Goal: Task Accomplishment & Management: Manage account settings

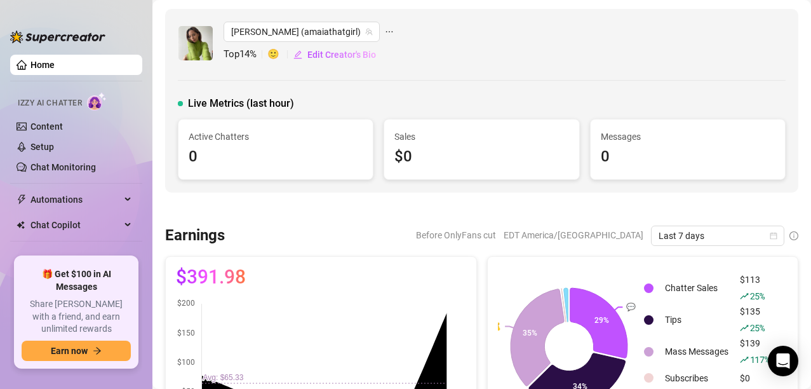
click at [199, 57] on img at bounding box center [195, 43] width 34 height 34
click at [63, 124] on link "Content" at bounding box center [46, 126] width 32 height 10
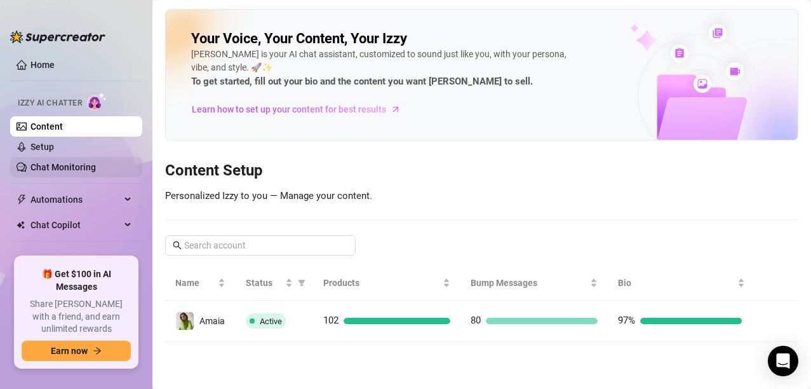
click at [93, 164] on link "Chat Monitoring" at bounding box center [62, 167] width 65 height 10
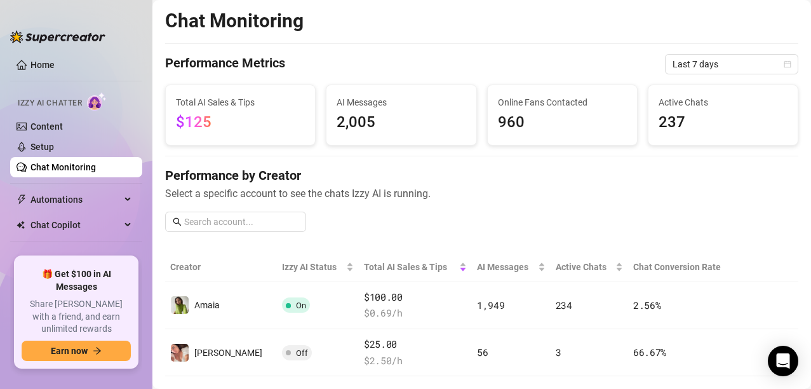
click at [286, 307] on span at bounding box center [288, 305] width 5 height 5
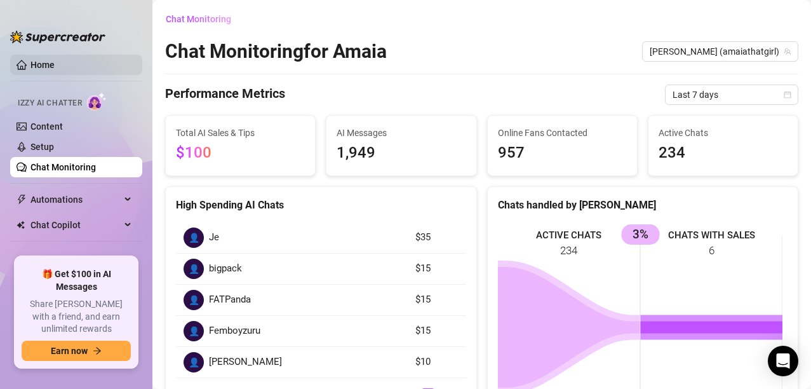
click at [38, 63] on link "Home" at bounding box center [42, 65] width 24 height 10
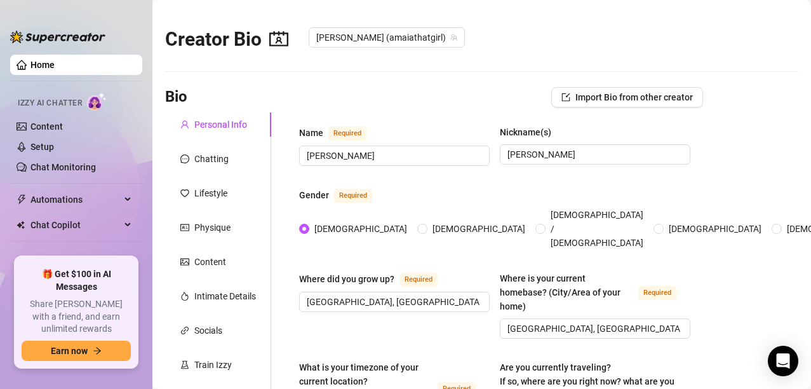
radio input "true"
type input "[DATE]"
